Goal: Transaction & Acquisition: Purchase product/service

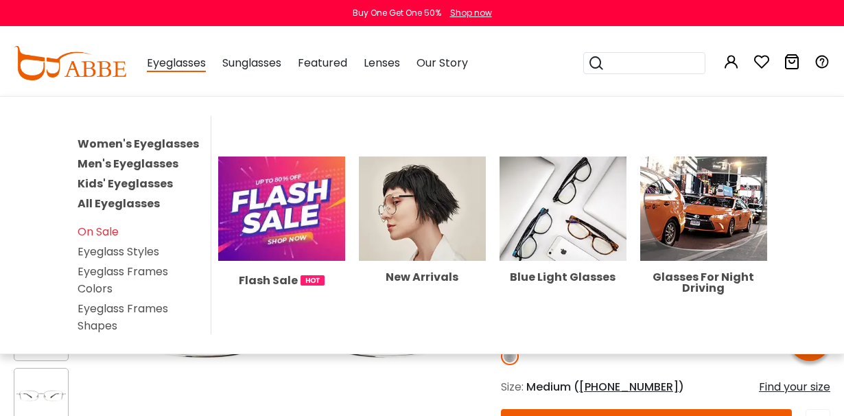
click at [165, 157] on link "Men's Eyeglasses" at bounding box center [128, 164] width 101 height 16
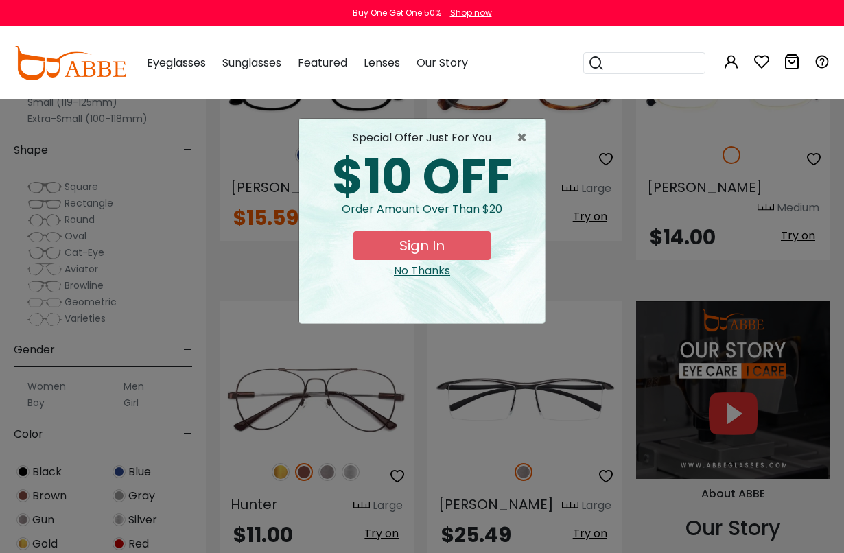
click at [527, 134] on span "×" at bounding box center [524, 138] width 17 height 16
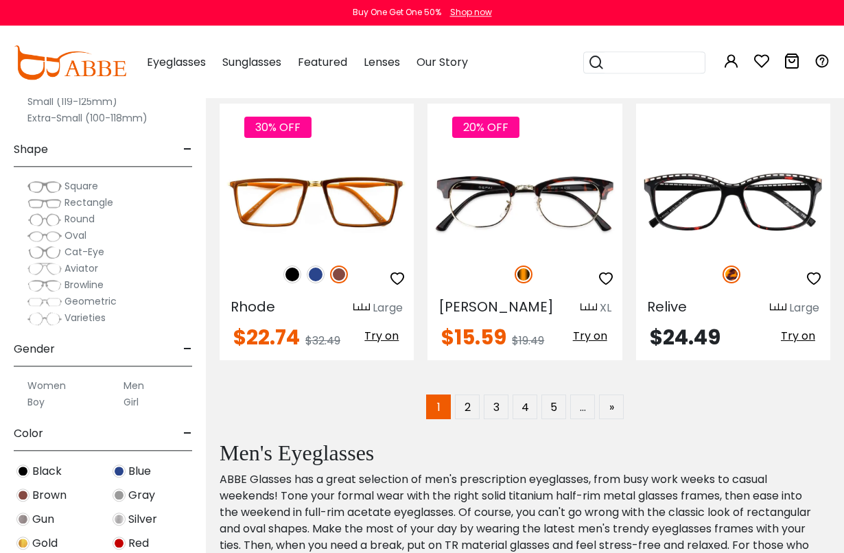
scroll to position [3056, 0]
click at [475, 394] on link "2" at bounding box center [467, 406] width 25 height 25
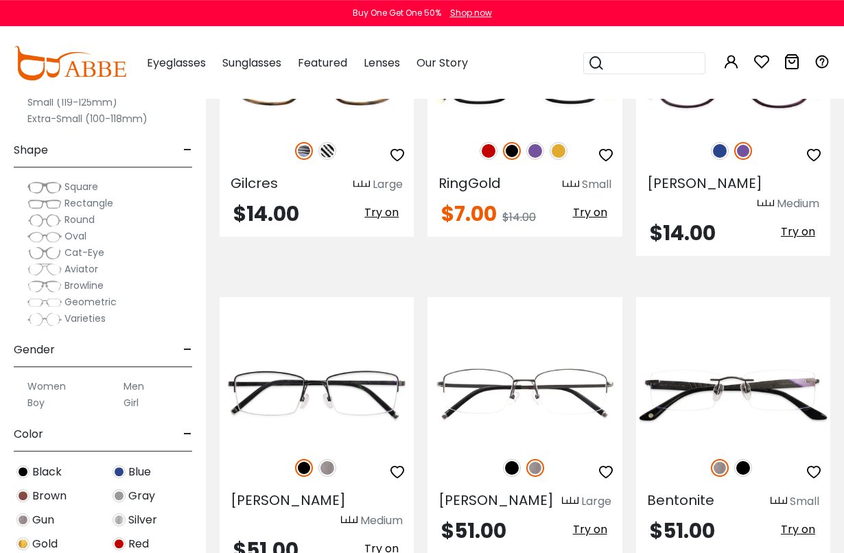
scroll to position [2901, 0]
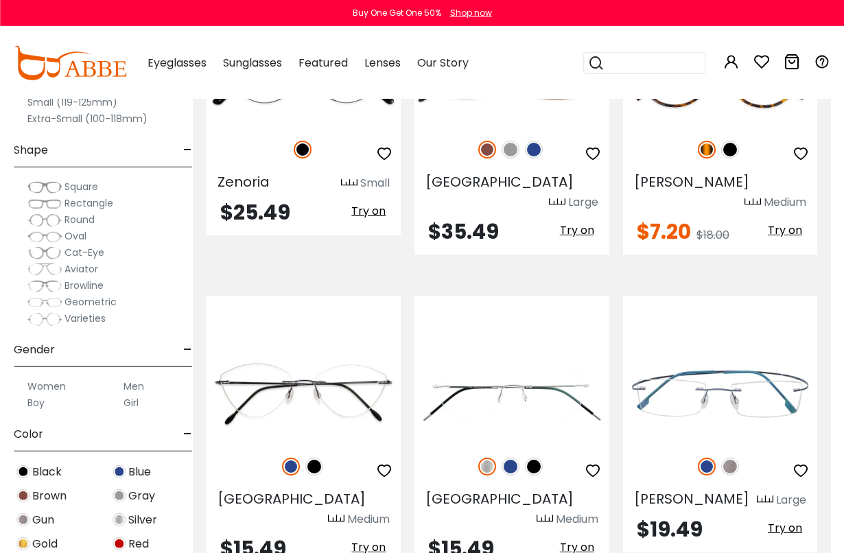
scroll to position [2903, 13]
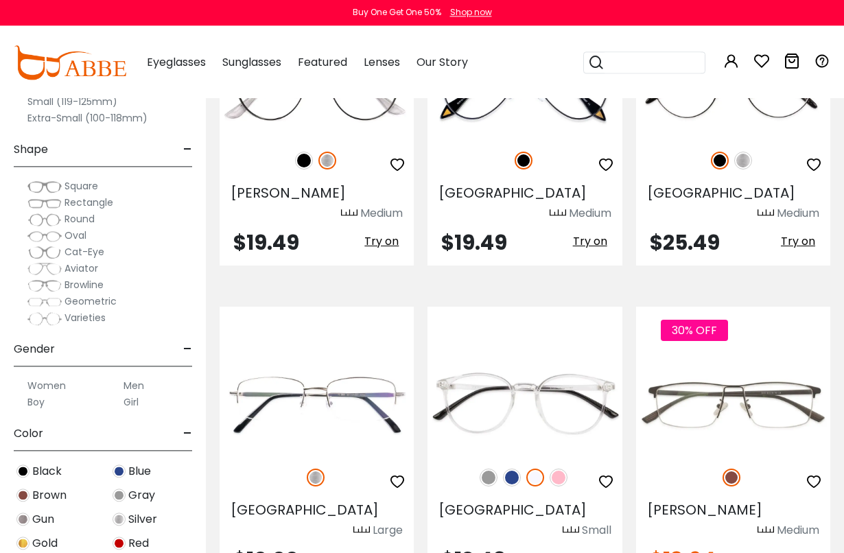
scroll to position [1062, 0]
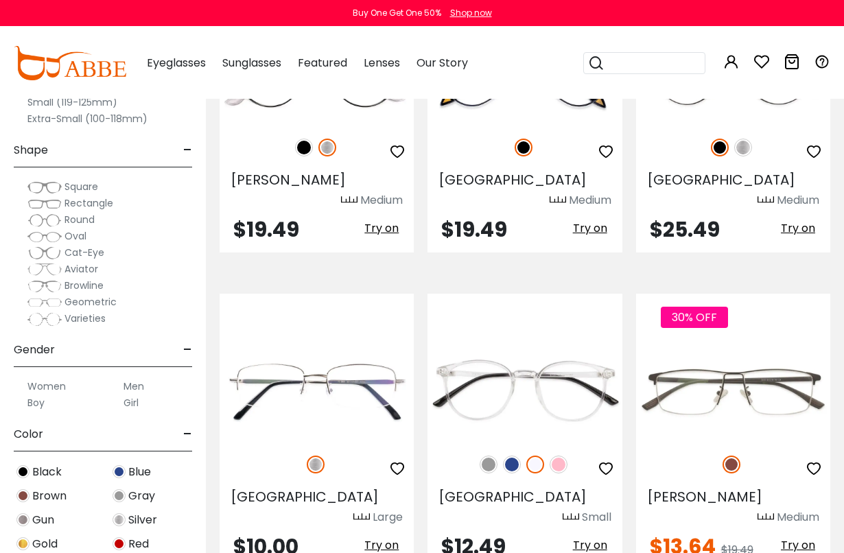
click at [259, 310] on div at bounding box center [316, 383] width 194 height 147
click at [199, 223] on div "Size - Extra-Large (141+mm) Large (133-140mm) Medium (126-132mm) Small (119-125…" at bounding box center [103, 265] width 206 height 573
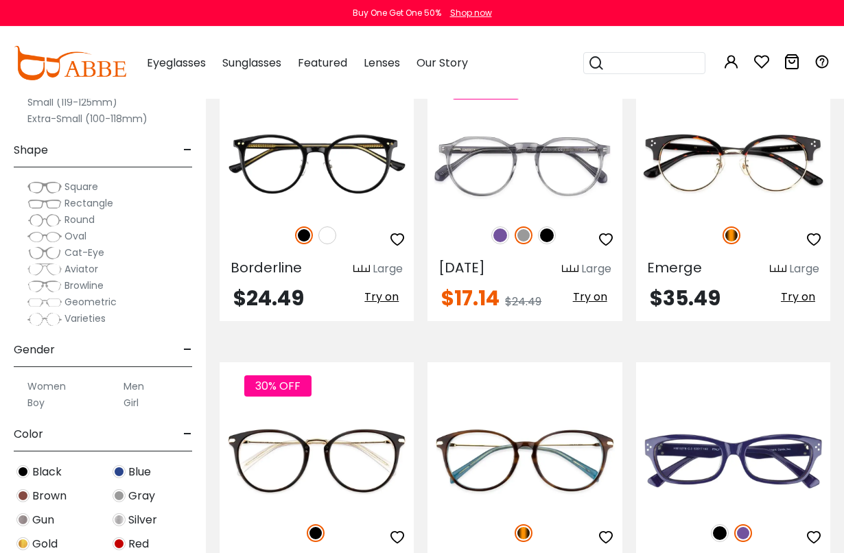
scroll to position [2500, 0]
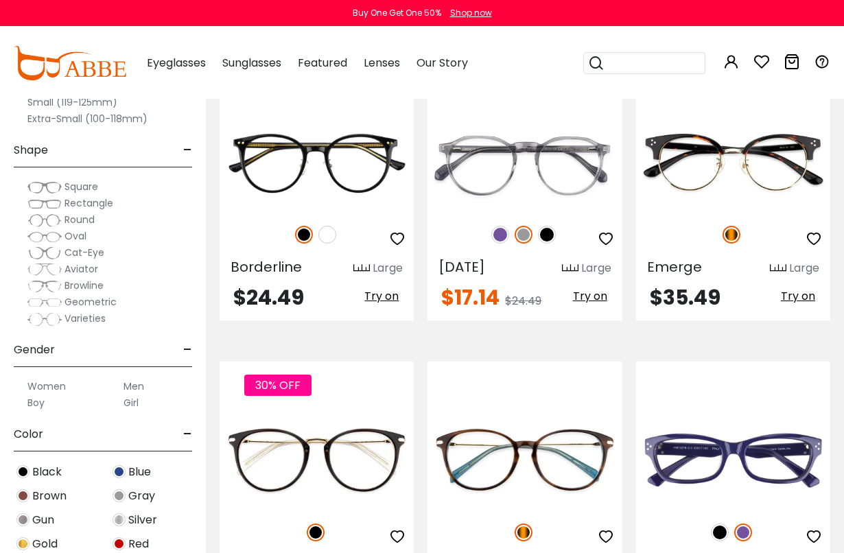
click at [0, 0] on img at bounding box center [0, 0] width 0 height 0
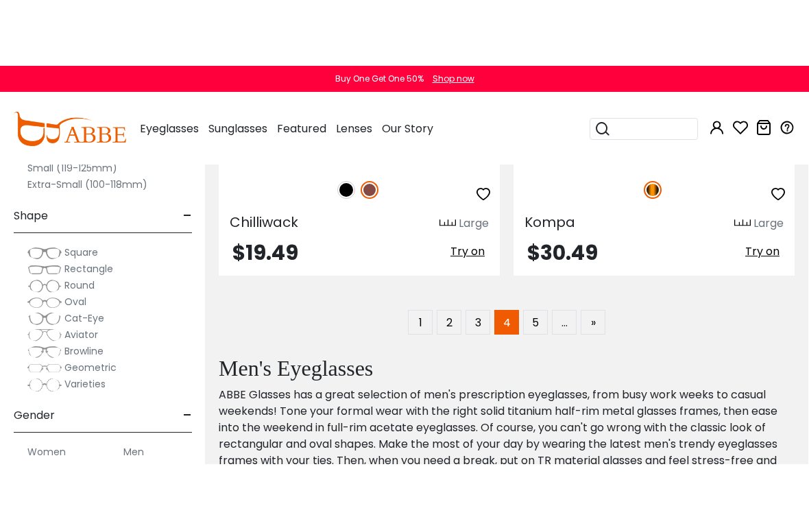
scroll to position [5082, 1]
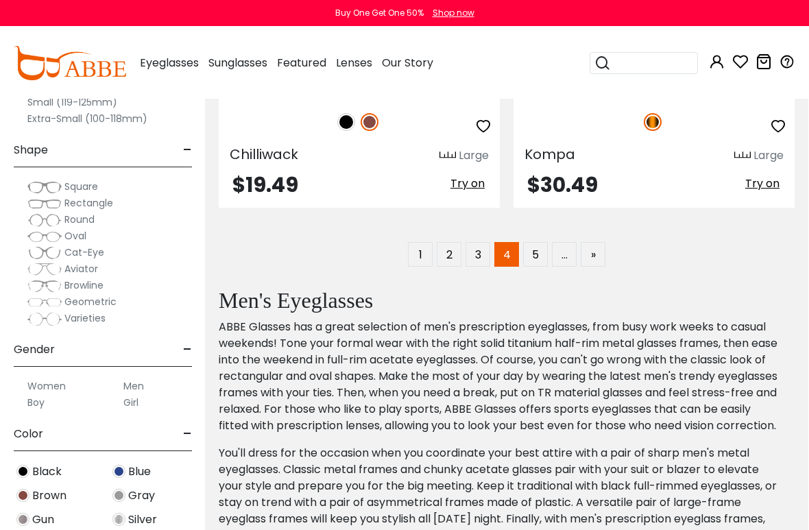
click at [536, 254] on link "5" at bounding box center [535, 254] width 25 height 25
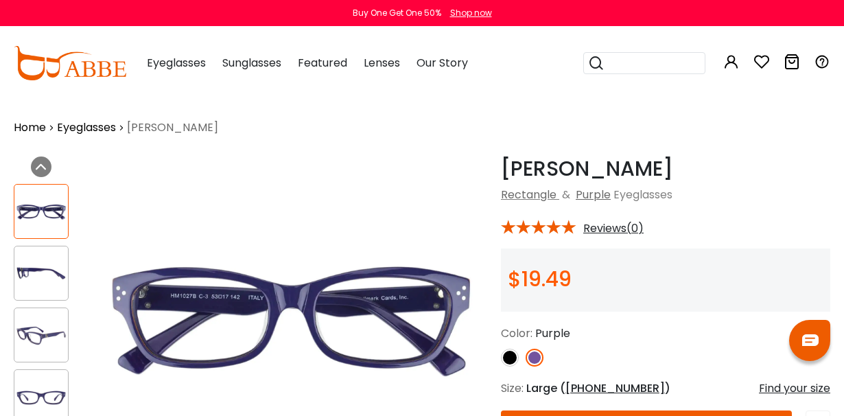
click at [432, 308] on img at bounding box center [291, 319] width 392 height 326
click at [43, 267] on img at bounding box center [41, 273] width 54 height 27
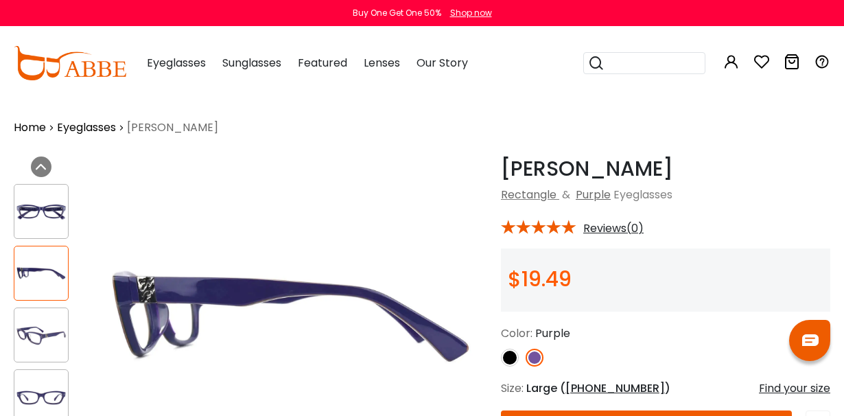
click at [49, 329] on img at bounding box center [41, 335] width 54 height 27
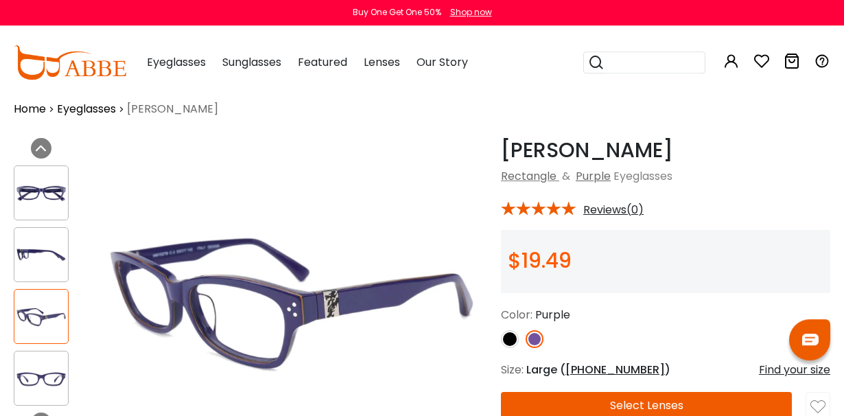
scroll to position [19, 0]
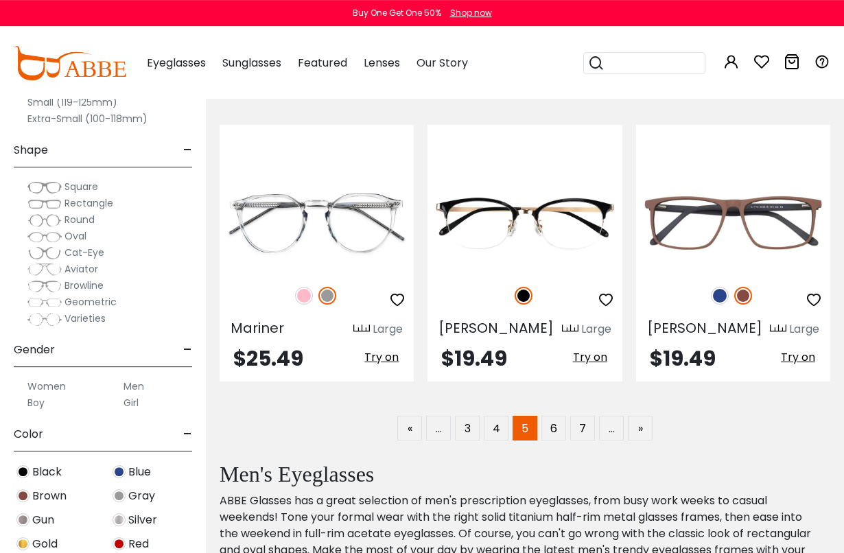
scroll to position [3011, 0]
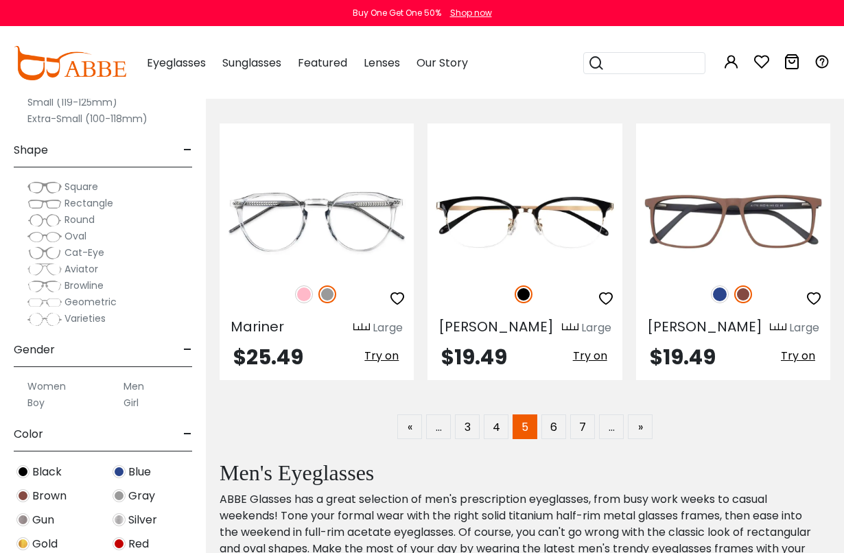
click at [558, 406] on link "6" at bounding box center [553, 426] width 25 height 25
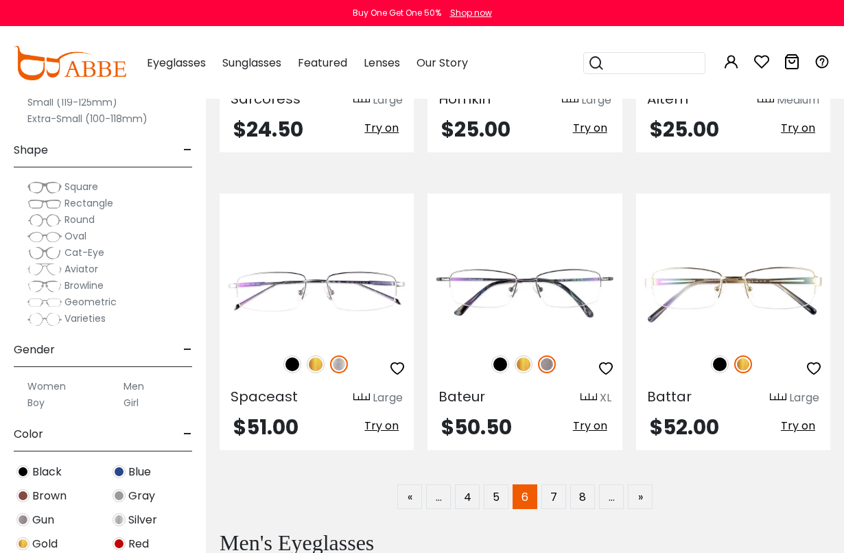
scroll to position [2910, 0]
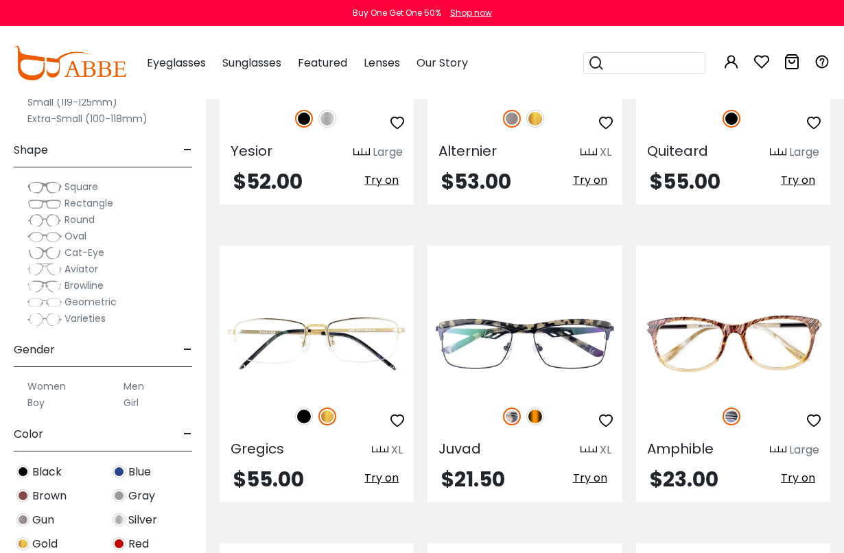
scroll to position [755, 0]
click at [548, 406] on div at bounding box center [524, 415] width 194 height 29
click at [538, 406] on img at bounding box center [535, 416] width 18 height 18
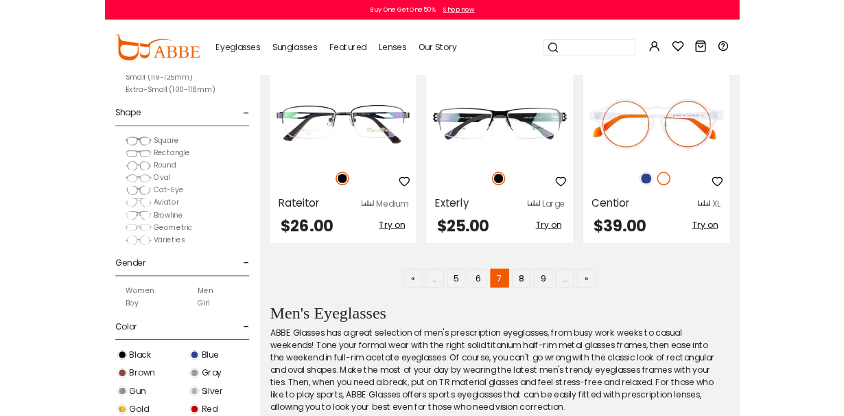
scroll to position [3017, 0]
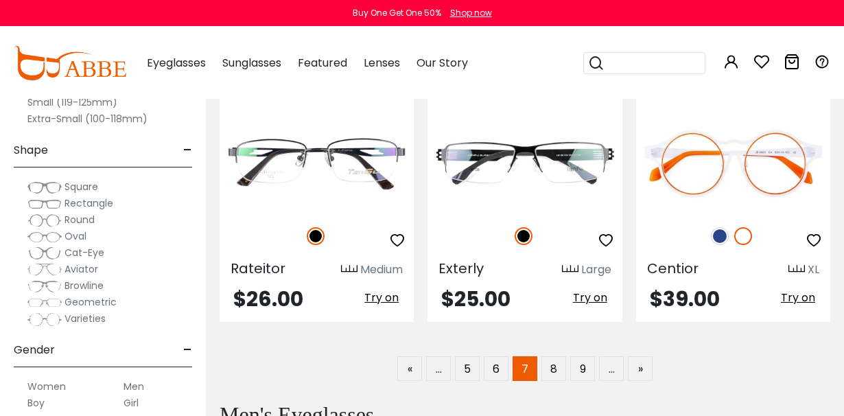
click at [549, 372] on link "8" at bounding box center [553, 368] width 25 height 25
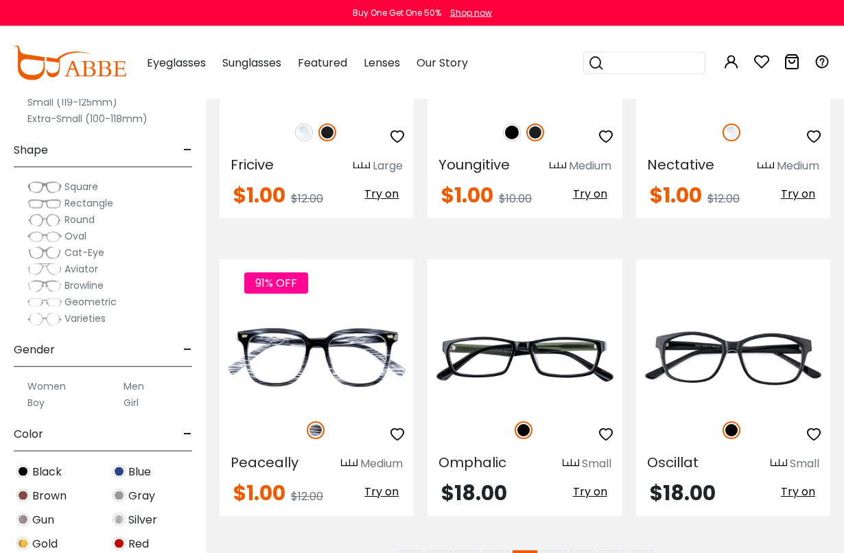
scroll to position [2824, 0]
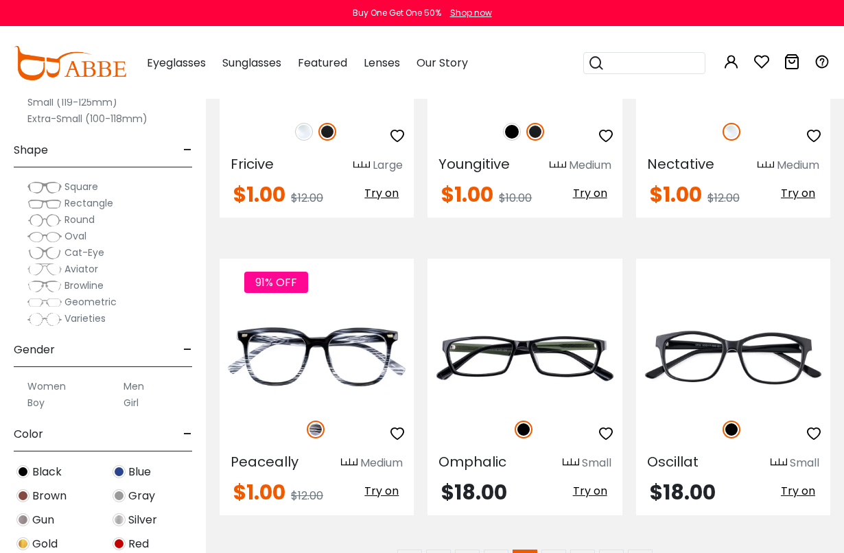
click at [0, 0] on img at bounding box center [0, 0] width 0 height 0
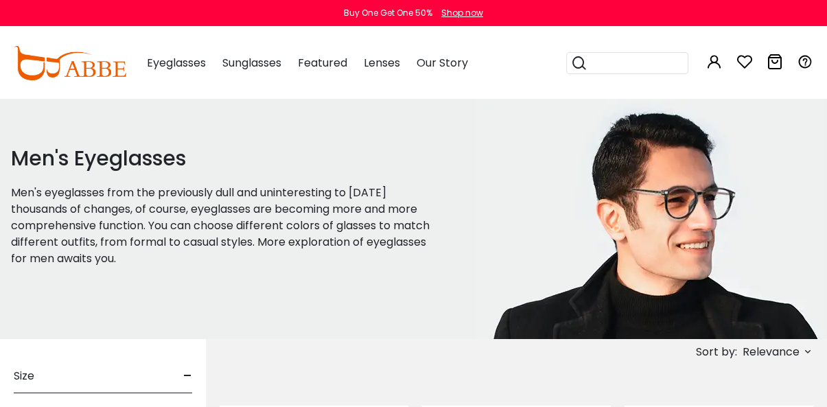
scroll to position [2809, 0]
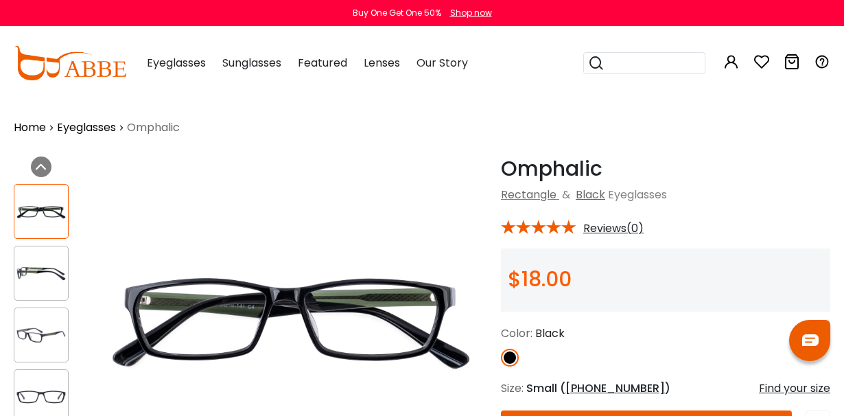
click at [49, 322] on img at bounding box center [41, 335] width 54 height 27
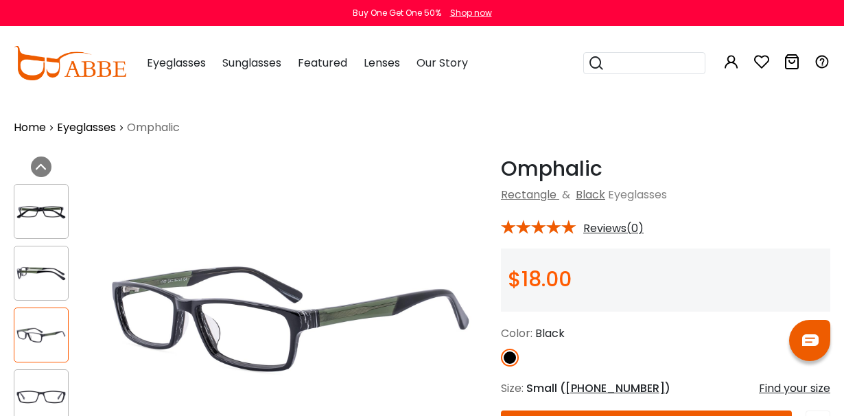
click at [49, 273] on img at bounding box center [41, 273] width 54 height 27
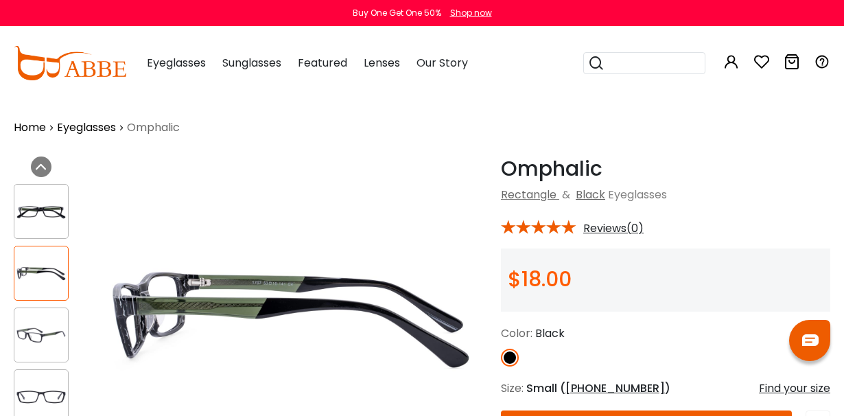
click at [56, 220] on img at bounding box center [41, 211] width 54 height 27
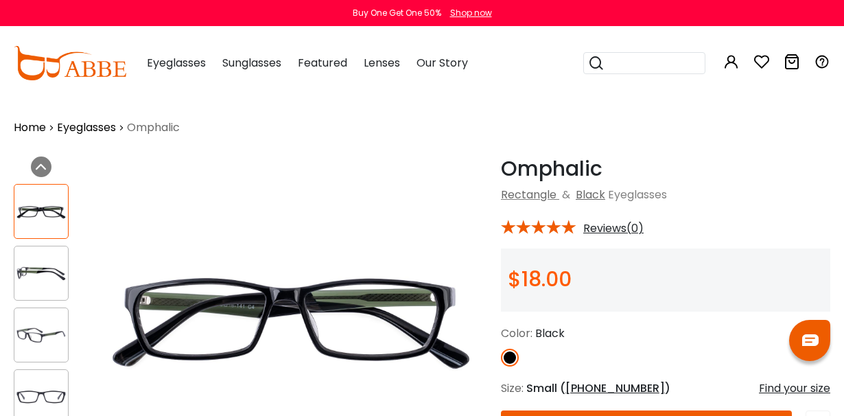
click at [48, 385] on img at bounding box center [41, 396] width 54 height 27
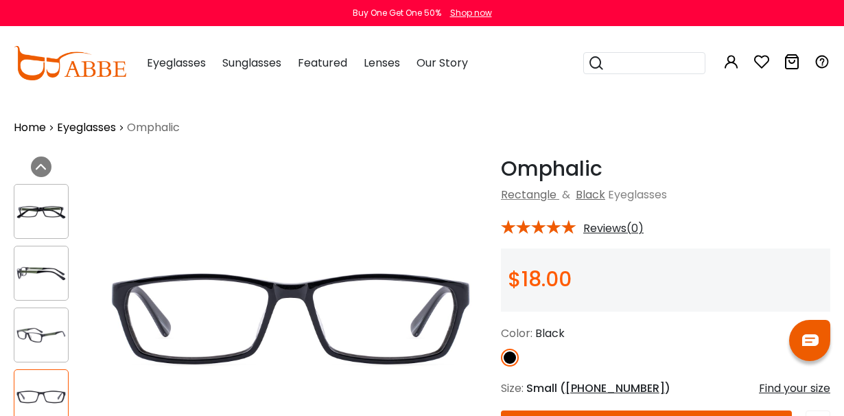
click at [51, 329] on img at bounding box center [41, 335] width 54 height 27
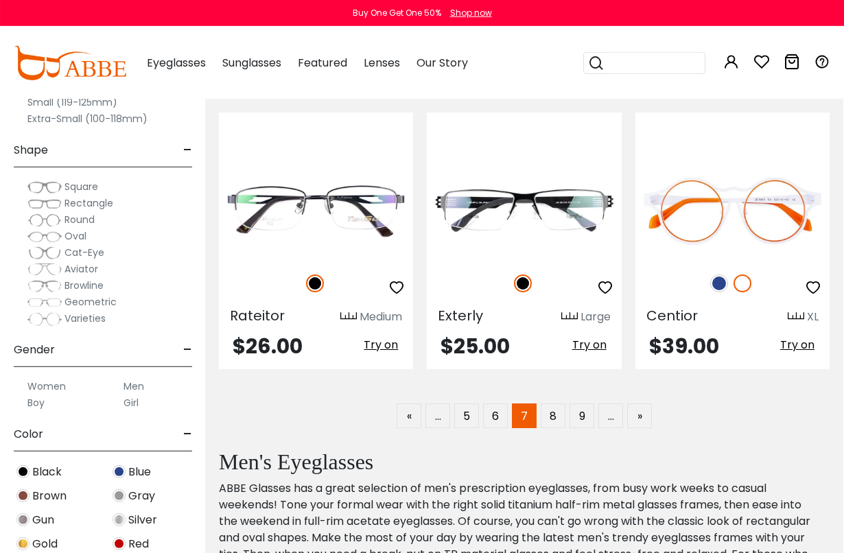
scroll to position [2971, 1]
click at [549, 406] on link "8" at bounding box center [552, 415] width 25 height 25
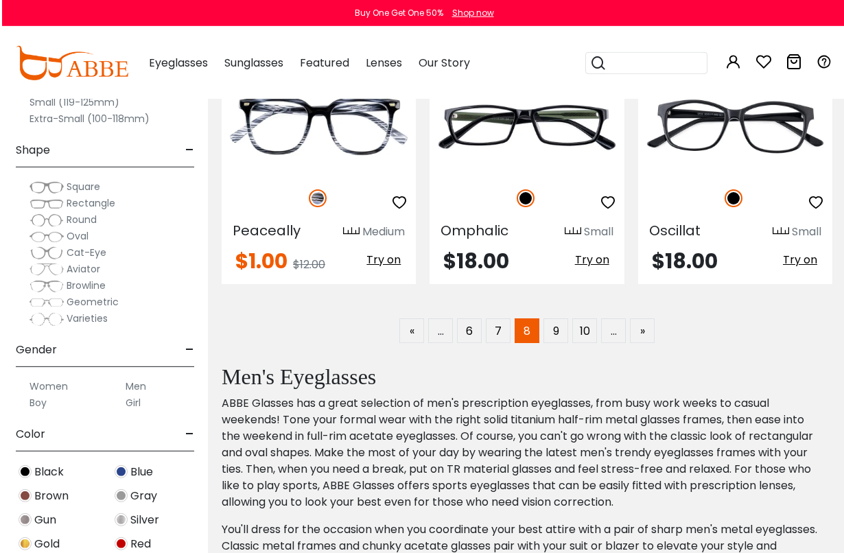
scroll to position [3056, 0]
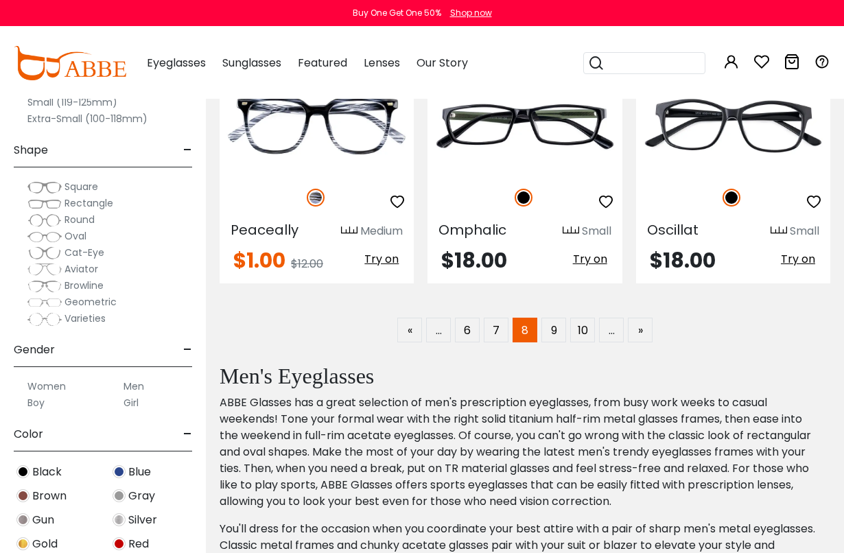
click at [551, 327] on link "9" at bounding box center [553, 330] width 25 height 25
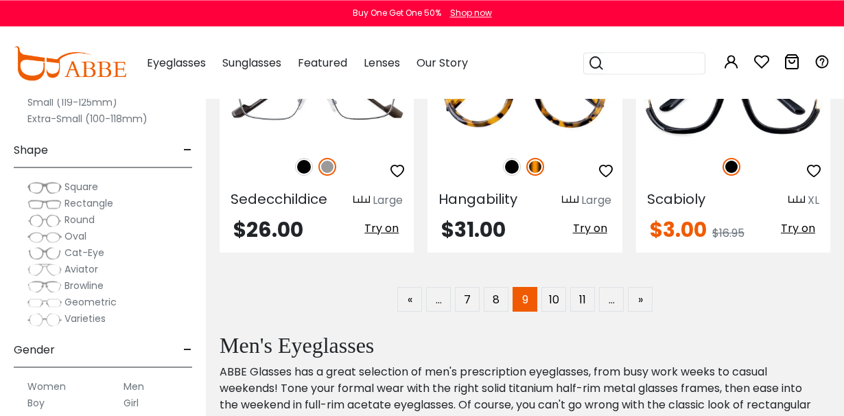
scroll to position [3087, 0]
click at [558, 295] on link "10" at bounding box center [553, 299] width 25 height 25
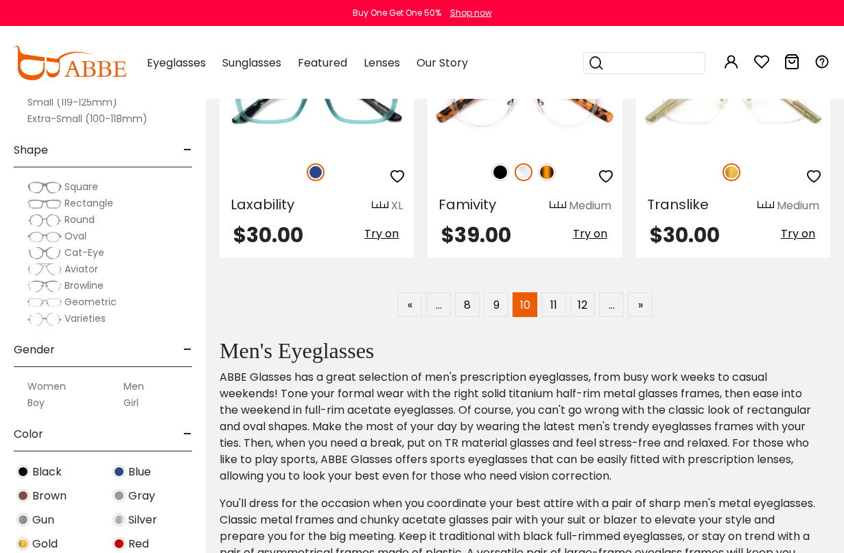
scroll to position [3108, 0]
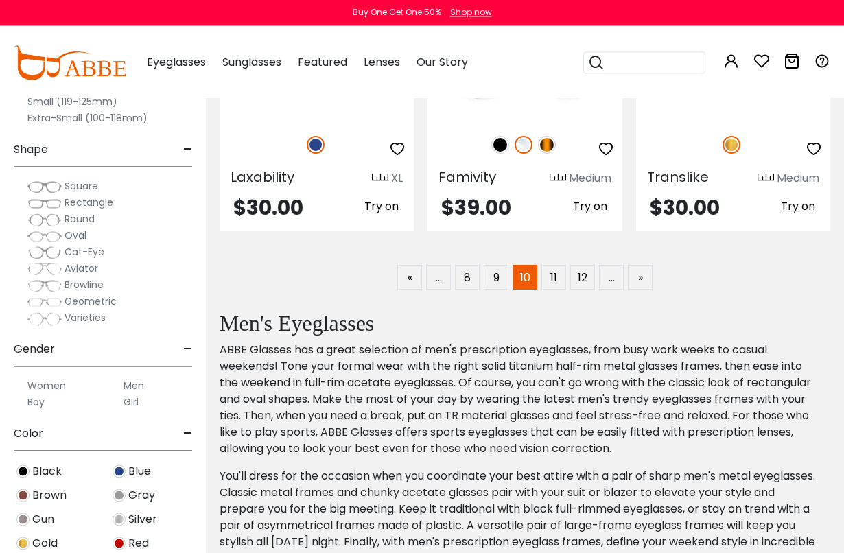
click at [556, 281] on link "11" at bounding box center [553, 277] width 25 height 25
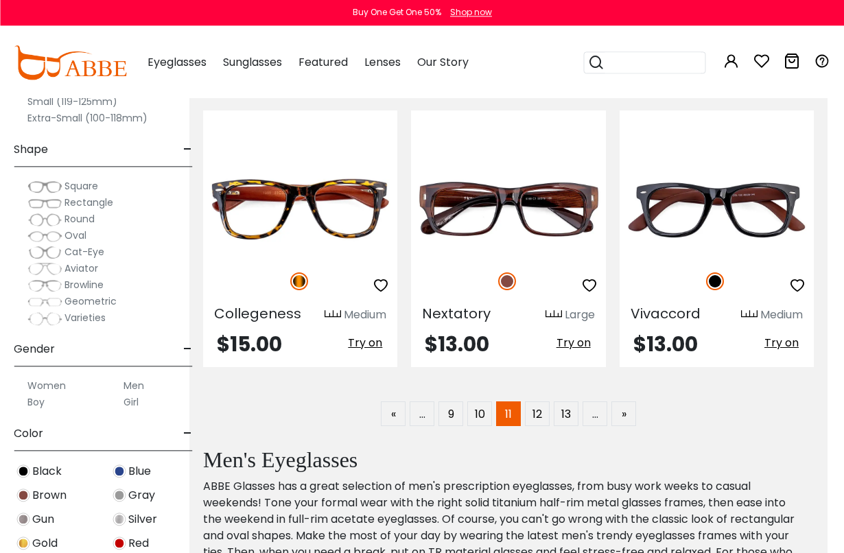
scroll to position [2972, 16]
click at [528, 406] on link "12" at bounding box center [537, 413] width 25 height 25
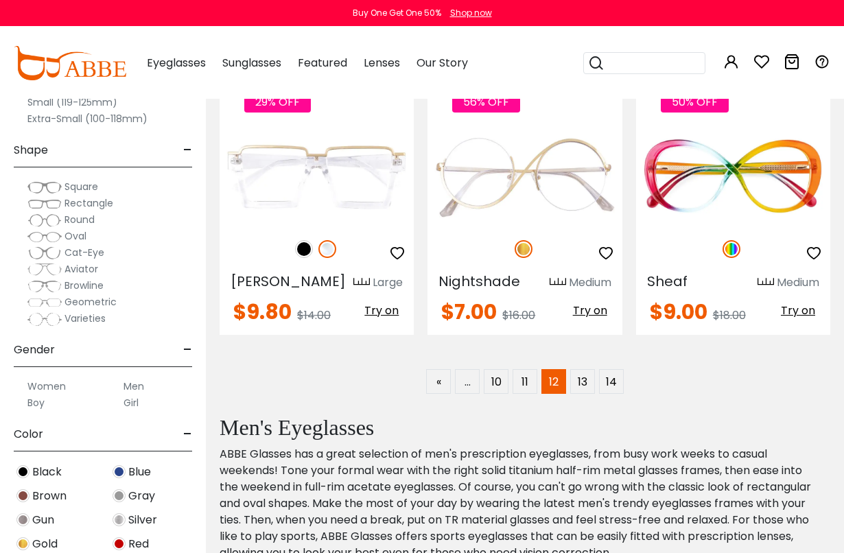
scroll to position [3017, 0]
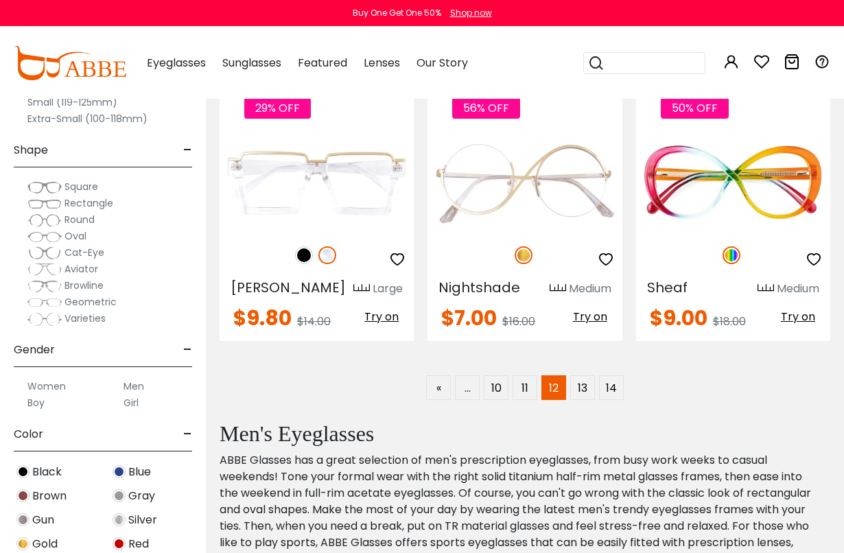
click at [574, 375] on link "13" at bounding box center [582, 387] width 25 height 25
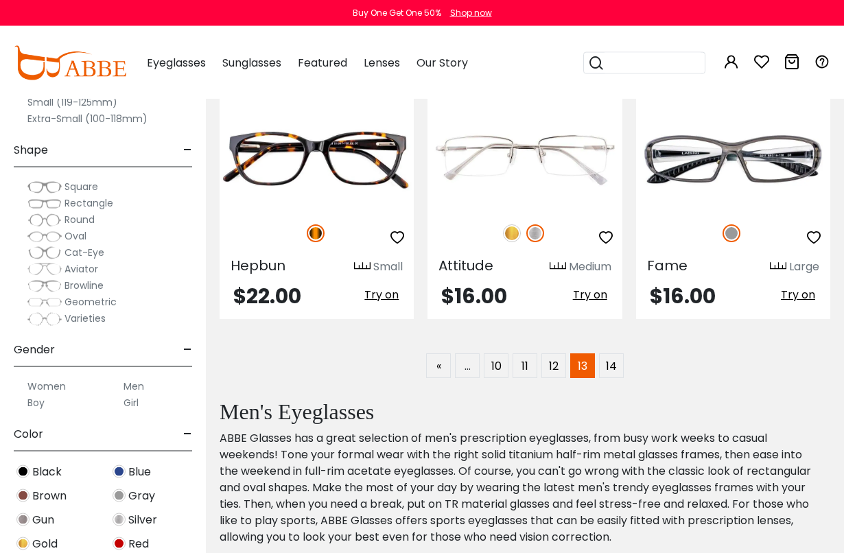
scroll to position [3059, 0]
click at [617, 353] on link "14" at bounding box center [611, 365] width 25 height 25
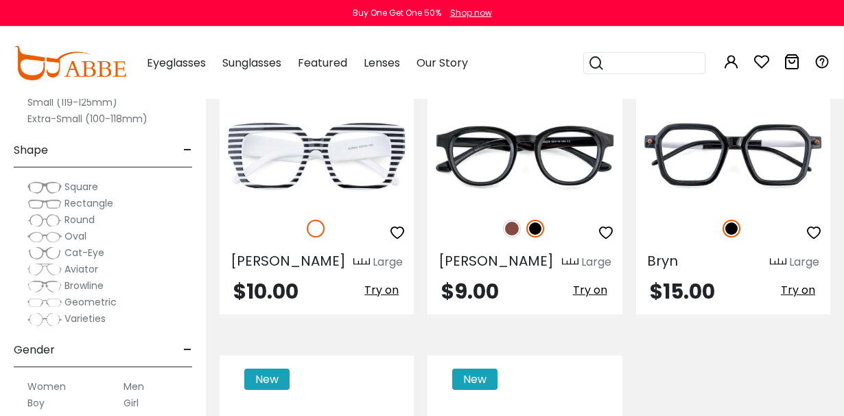
scroll to position [912, 0]
